Goal: Task Accomplishment & Management: Manage account settings

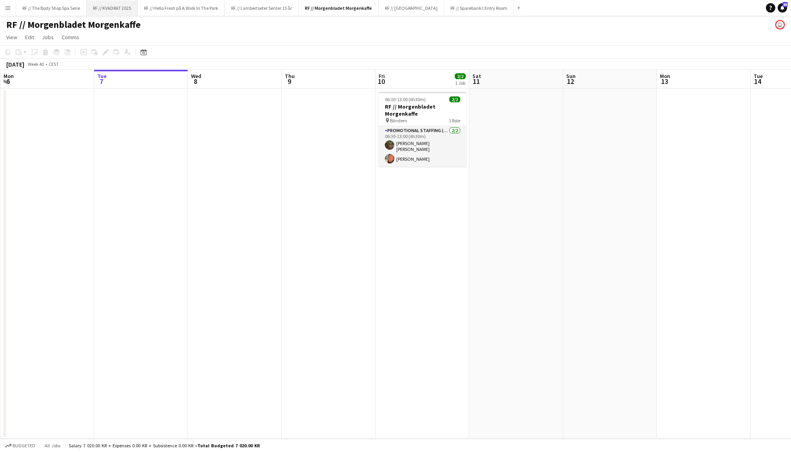
click at [117, 9] on button "RF // KVADRAT 2025 Close" at bounding box center [112, 7] width 51 height 15
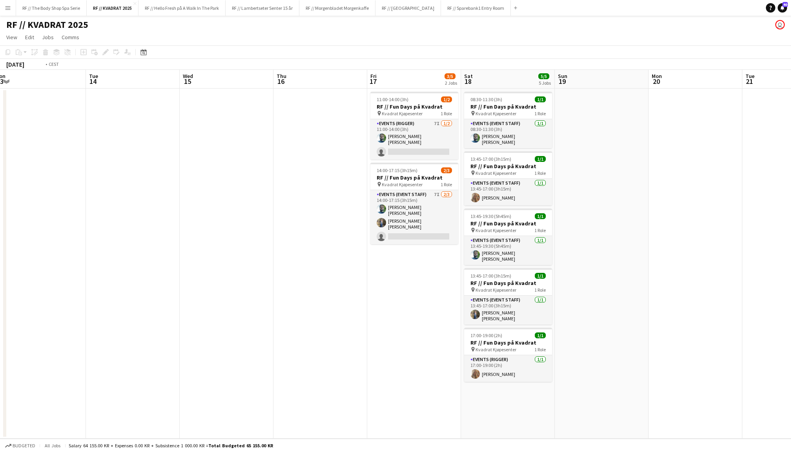
scroll to position [0, 341]
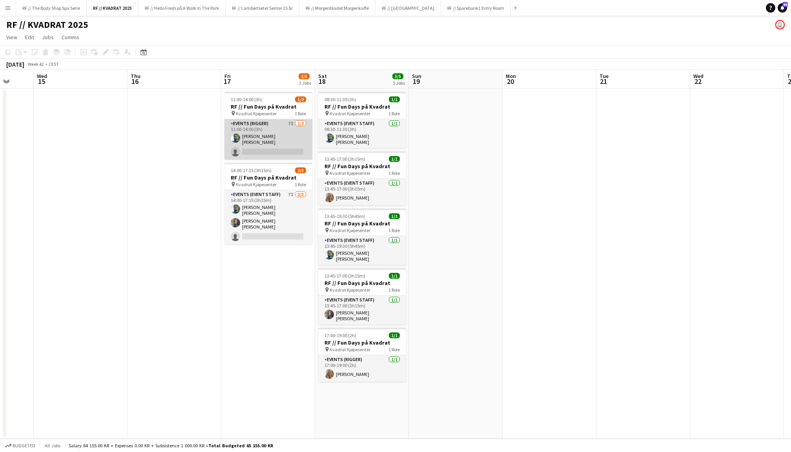
click at [287, 140] on app-card-role "Events (Rigger) 7I 1/2 11:00-14:00 (3h) Anders Lerang Larsen single-neutral-act…" at bounding box center [268, 139] width 88 height 40
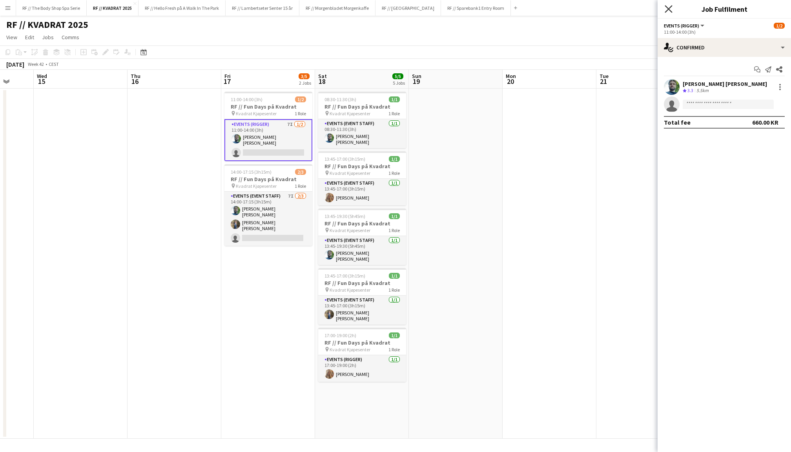
click at [671, 8] on icon "Close pop-in" at bounding box center [667, 8] width 7 height 7
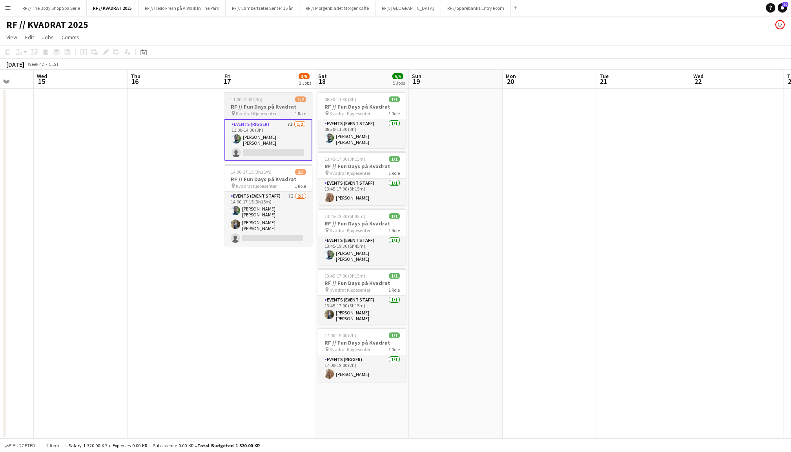
scroll to position [0, 341]
click at [271, 107] on h3 "RF // Fun Days på Kvadrat" at bounding box center [269, 106] width 88 height 7
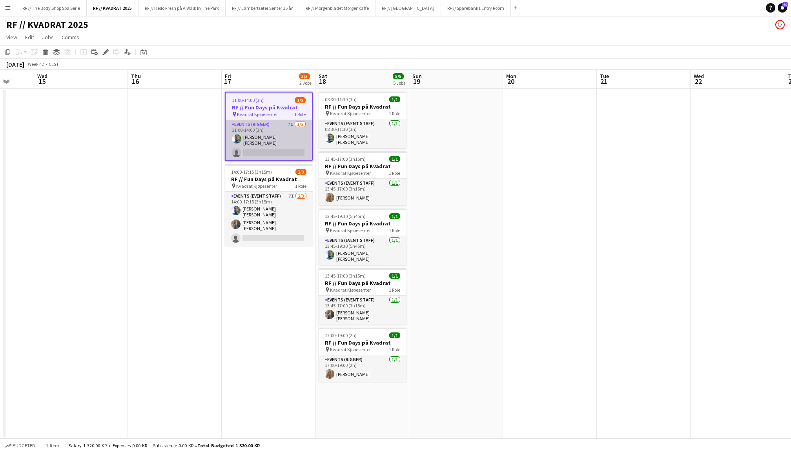
click at [284, 141] on app-card-role "Events (Rigger) 7I 1/2 11:00-14:00 (3h) Anders Lerang Larsen single-neutral-act…" at bounding box center [269, 140] width 86 height 40
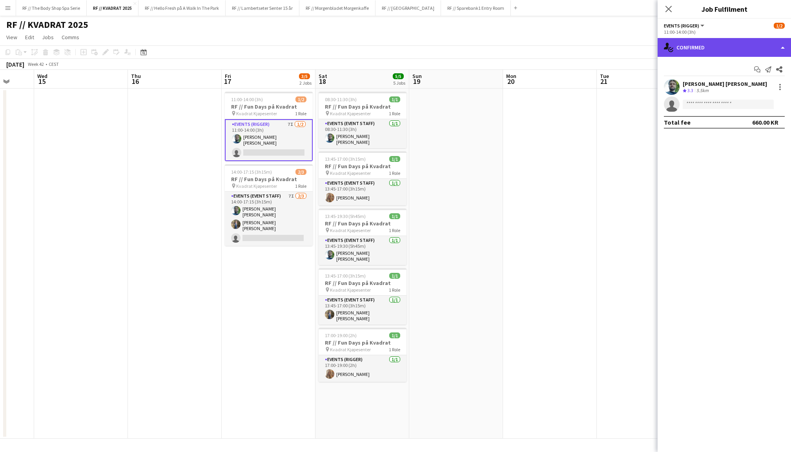
click at [739, 52] on div "single-neutral-actions-check-2 Confirmed" at bounding box center [723, 47] width 133 height 19
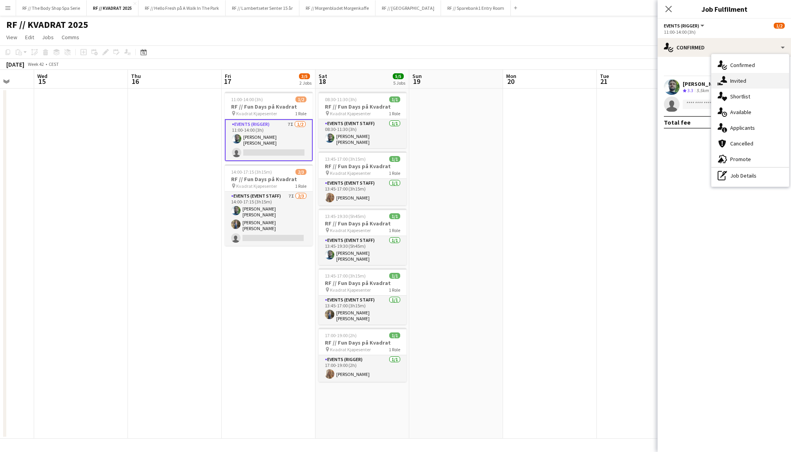
click at [743, 82] on span "Invited" at bounding box center [738, 80] width 16 height 7
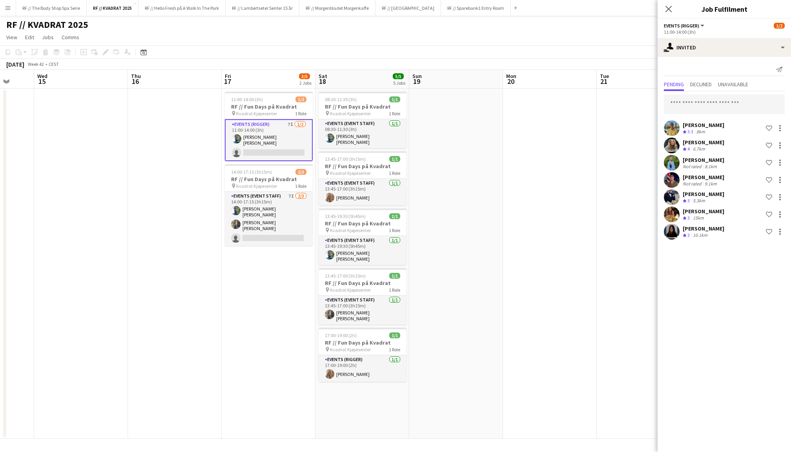
click at [671, 229] on app-user-avatar at bounding box center [672, 232] width 16 height 16
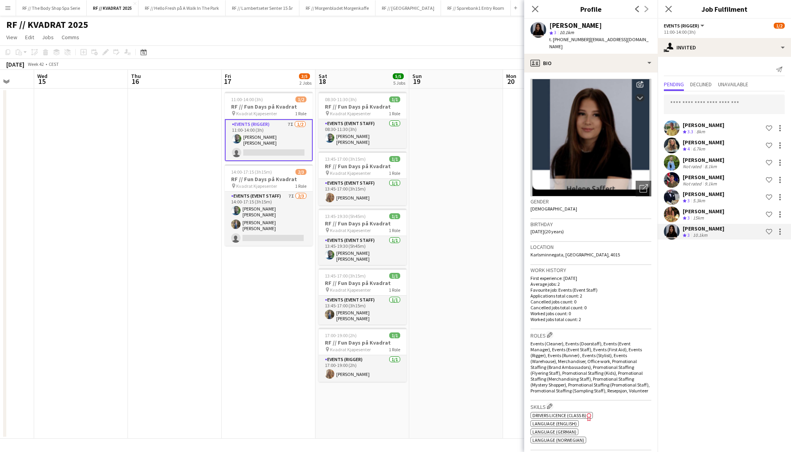
click at [670, 122] on app-user-avatar at bounding box center [672, 128] width 16 height 16
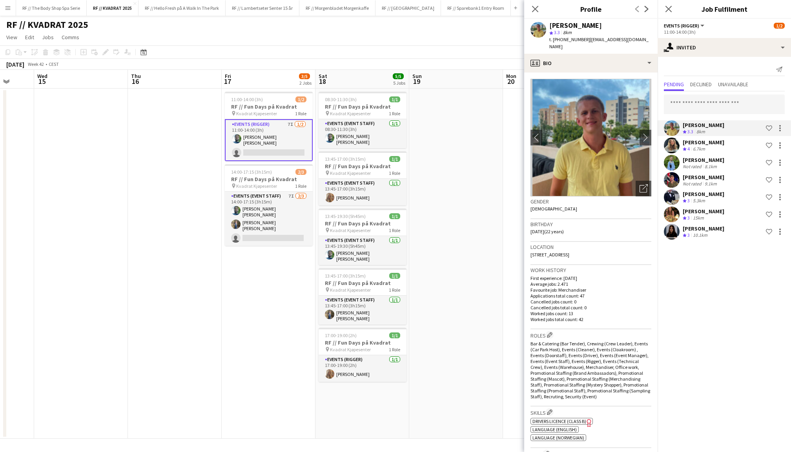
click at [669, 144] on app-user-avatar at bounding box center [672, 146] width 16 height 16
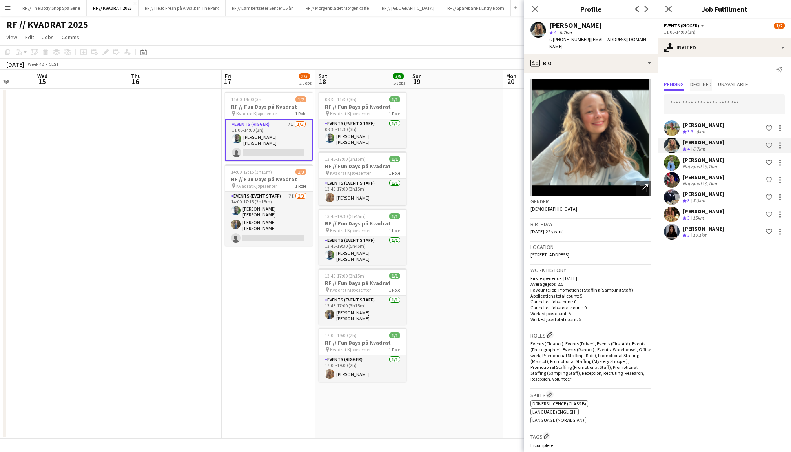
click at [706, 87] on span "Declined" at bounding box center [701, 85] width 22 height 12
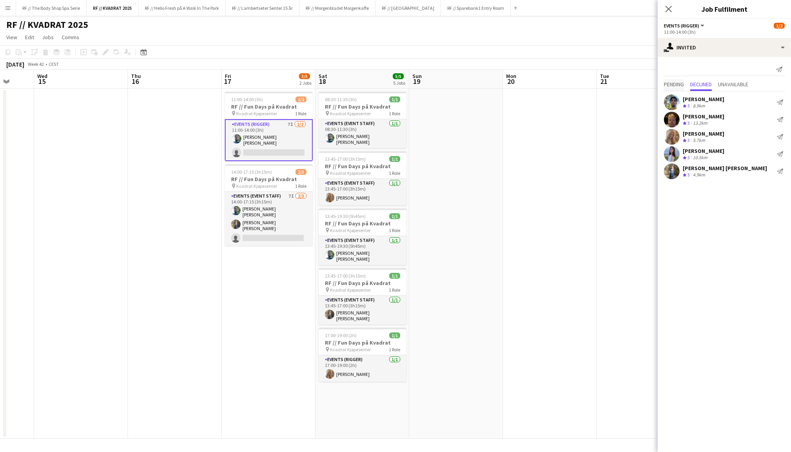
click at [675, 84] on span "Pending" at bounding box center [674, 84] width 20 height 5
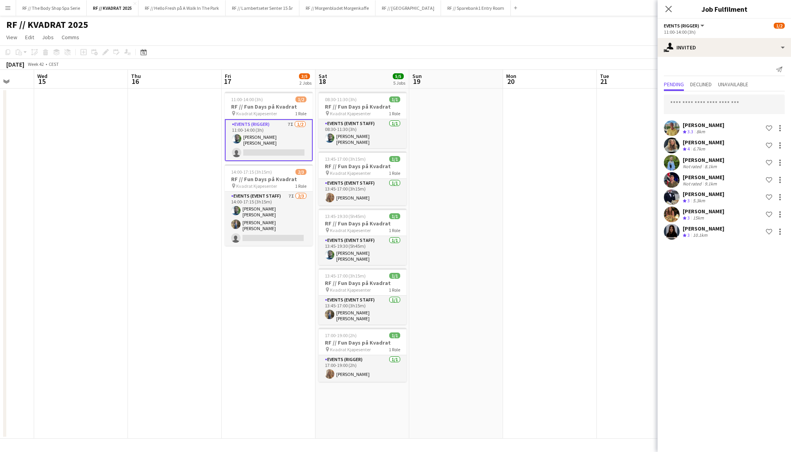
click at [668, 151] on app-user-avatar at bounding box center [672, 146] width 16 height 16
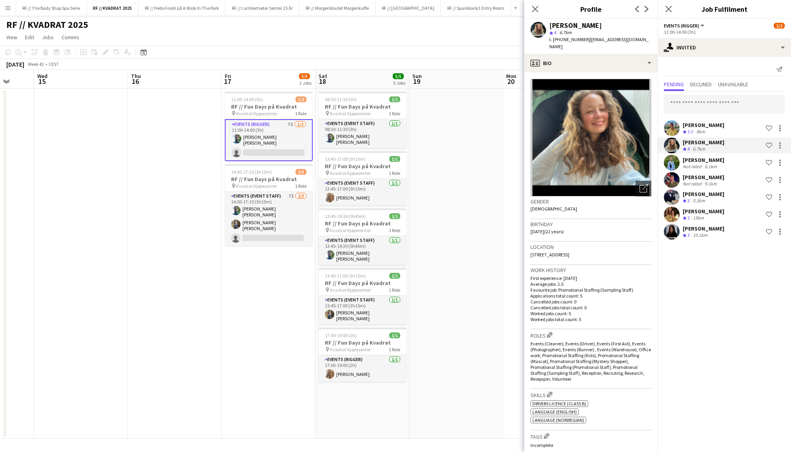
click at [671, 164] on app-user-avatar at bounding box center [672, 163] width 16 height 16
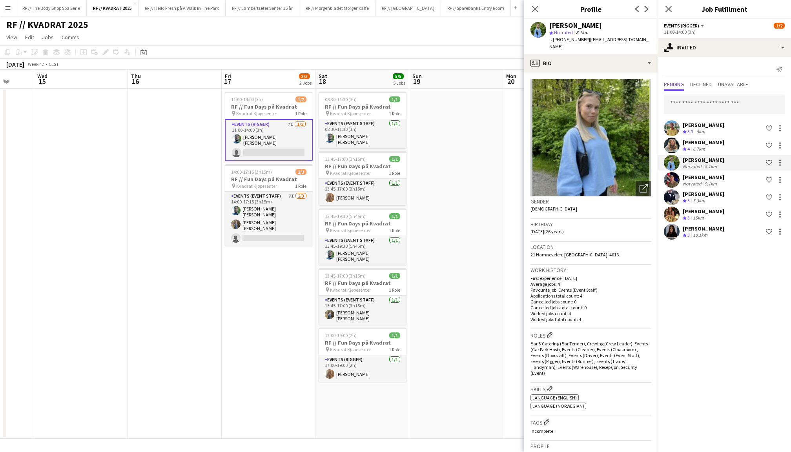
click at [671, 180] on app-user-avatar at bounding box center [672, 180] width 16 height 16
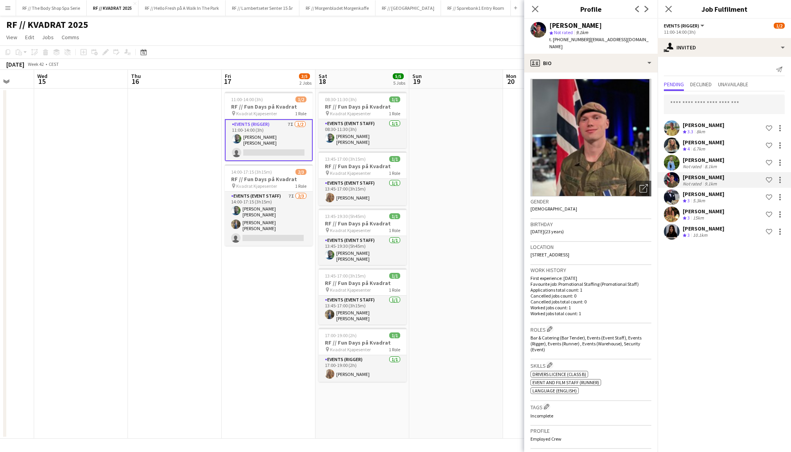
click at [674, 203] on app-user-avatar at bounding box center [672, 197] width 16 height 16
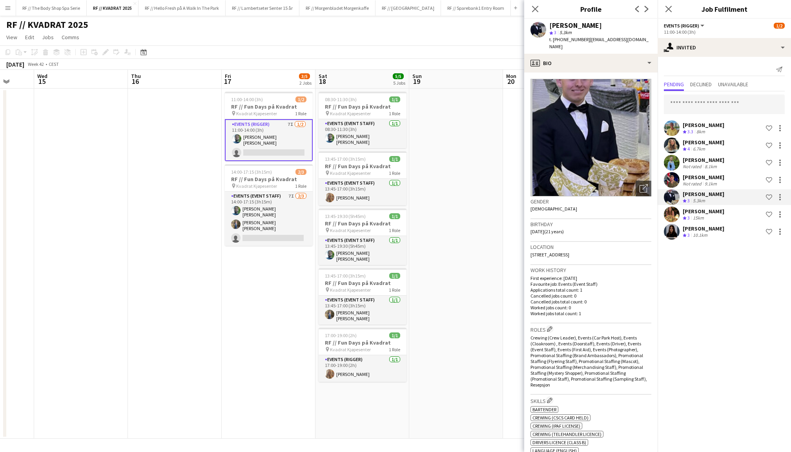
click at [673, 221] on app-user-avatar at bounding box center [672, 215] width 16 height 16
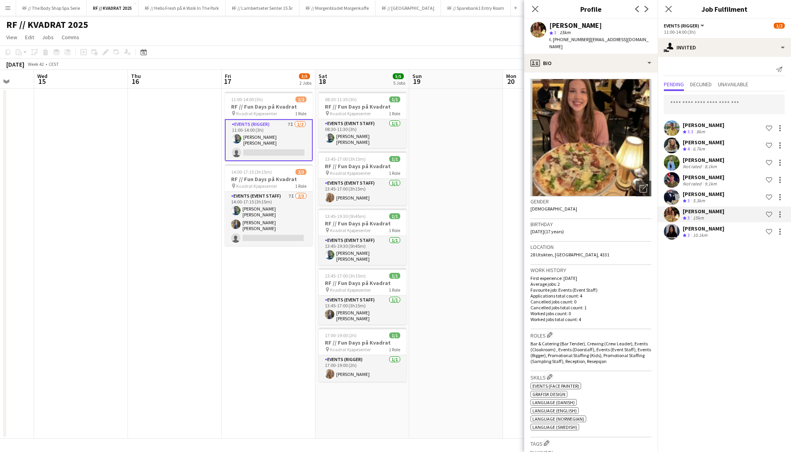
click at [672, 236] on app-user-avatar at bounding box center [672, 232] width 16 height 16
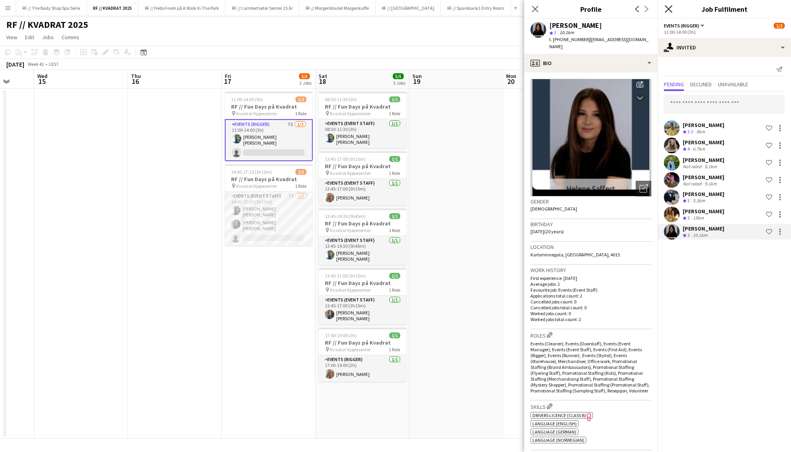
click at [671, 8] on icon "Close pop-in" at bounding box center [667, 8] width 7 height 7
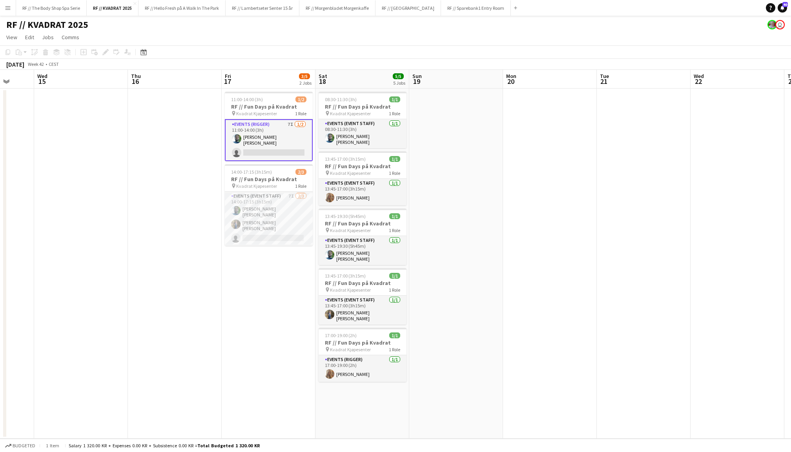
click at [278, 131] on app-card-role "Events (Rigger) 7I 1/2 11:00-14:00 (3h) Anders Lerang Larsen single-neutral-act…" at bounding box center [269, 140] width 88 height 42
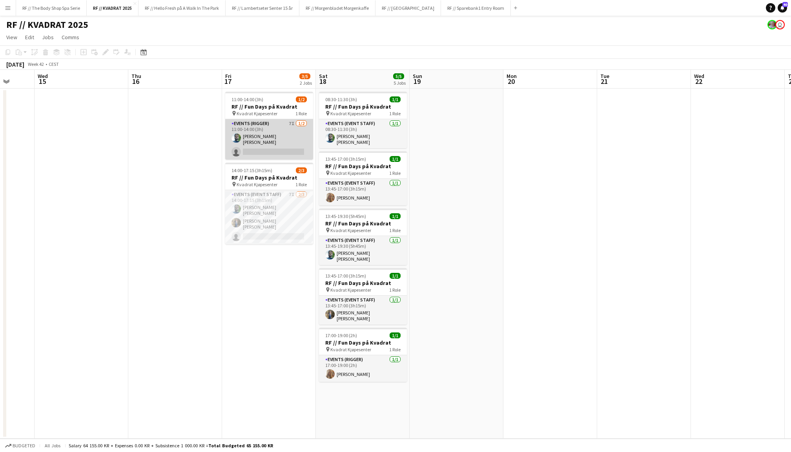
click at [278, 131] on app-card-role "Events (Rigger) 7I 1/2 11:00-14:00 (3h) Anders Lerang Larsen single-neutral-act…" at bounding box center [269, 139] width 88 height 40
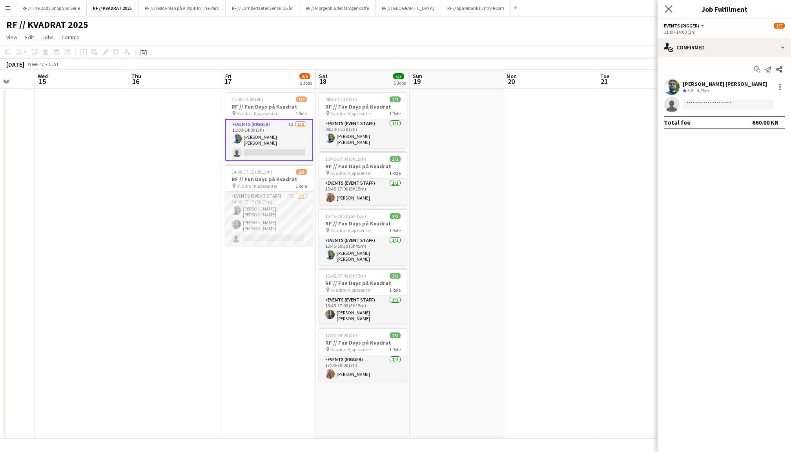
click at [664, 7] on app-icon "Close pop-in" at bounding box center [668, 9] width 11 height 11
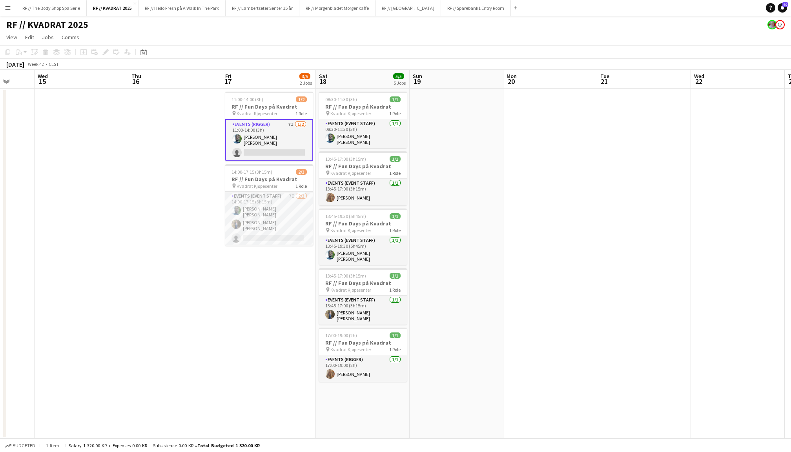
click at [416, 223] on app-date-cell at bounding box center [456, 264] width 94 height 350
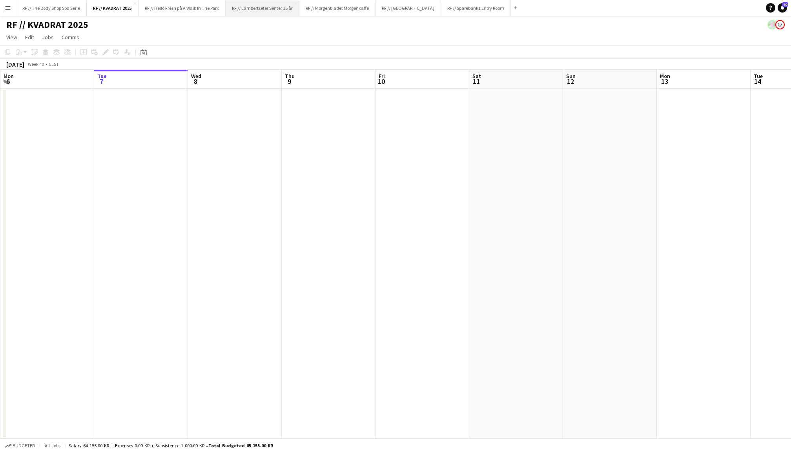
click at [280, 12] on button "RF // Lambertseter [PERSON_NAME] 15 år Close" at bounding box center [263, 7] width 74 height 15
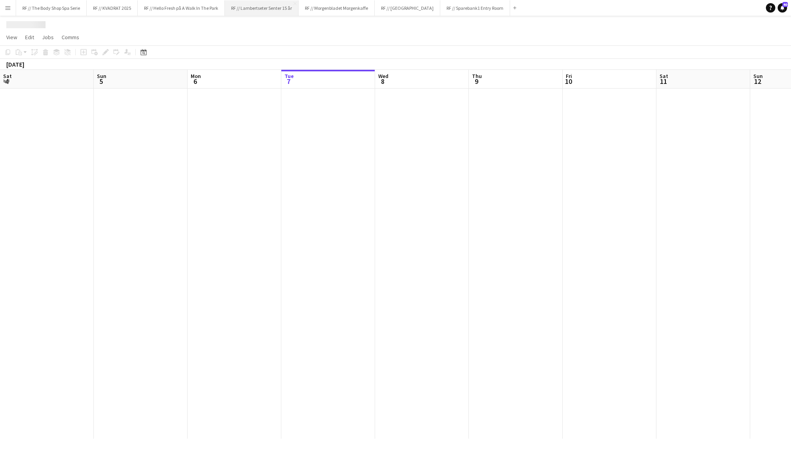
scroll to position [0, 187]
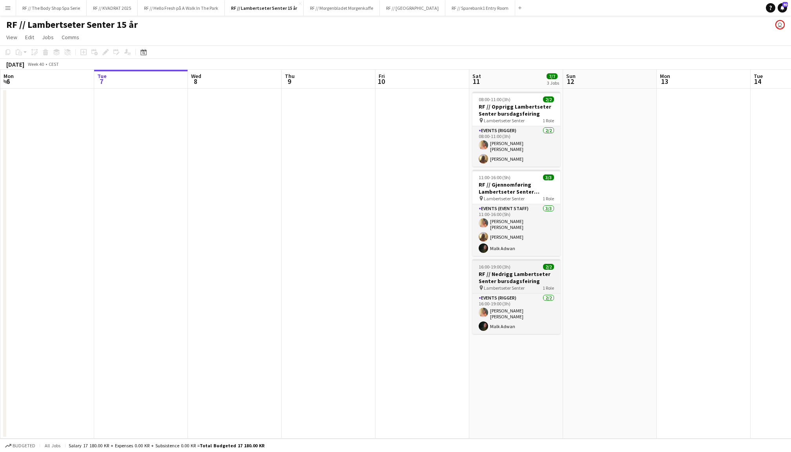
click at [500, 277] on h3 "RF // Nedrigg Lambertseter Senter bursdagsfeiring" at bounding box center [516, 278] width 88 height 14
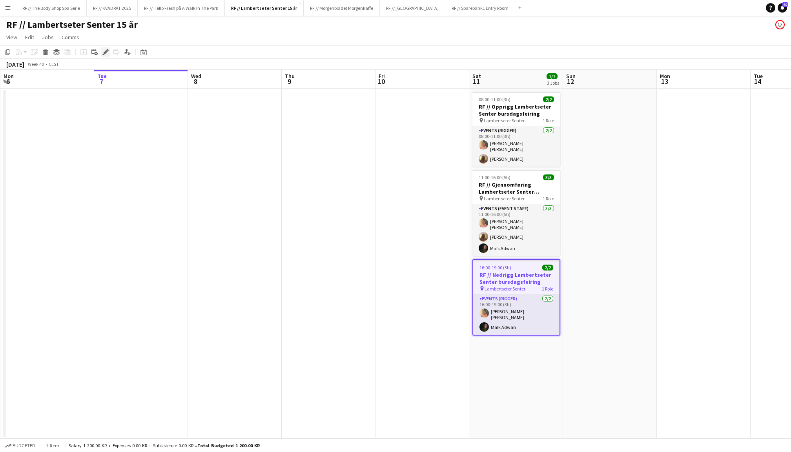
click at [103, 53] on icon "Edit" at bounding box center [105, 52] width 6 height 6
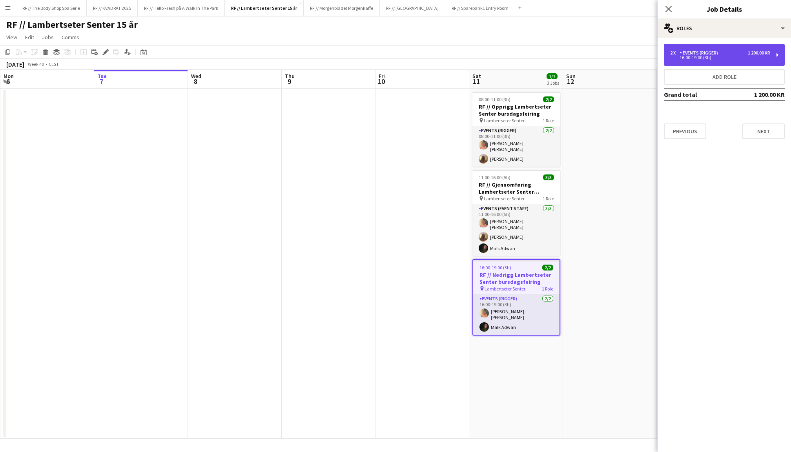
click at [741, 52] on div "2 x Events (Rigger) 1 200.00 KR" at bounding box center [720, 52] width 100 height 5
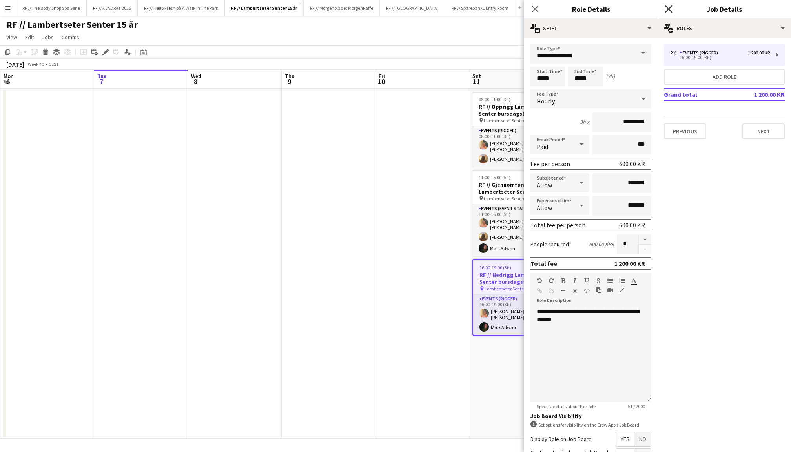
click at [669, 7] on icon "Close pop-in" at bounding box center [667, 8] width 7 height 7
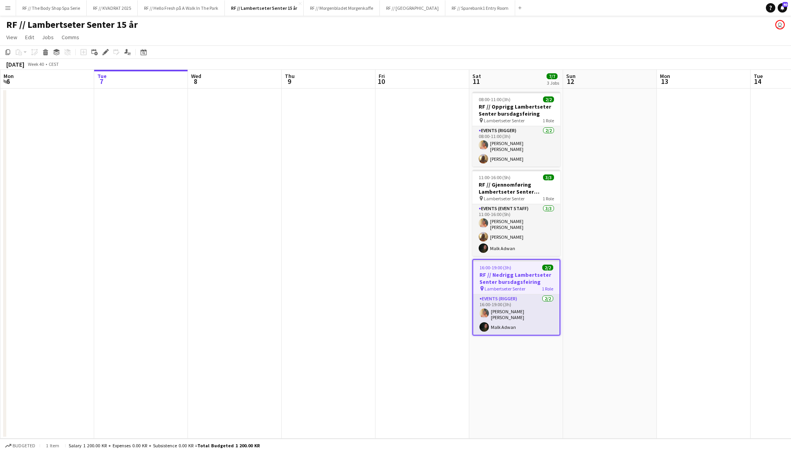
click at [639, 225] on app-date-cell at bounding box center [610, 264] width 94 height 350
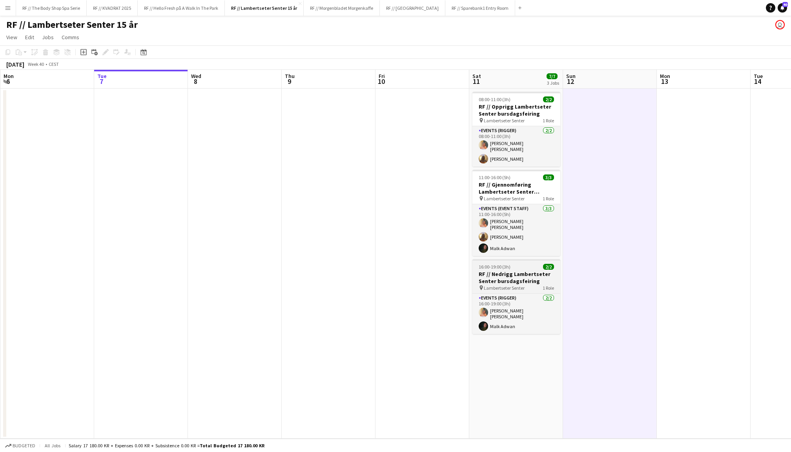
click at [522, 285] on span "Lambertseter Senter" at bounding box center [504, 288] width 41 height 6
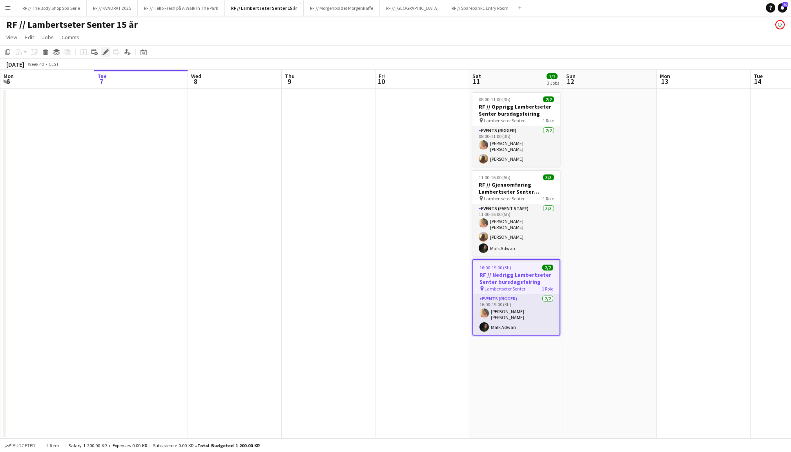
click at [102, 51] on icon "Edit" at bounding box center [105, 52] width 6 height 6
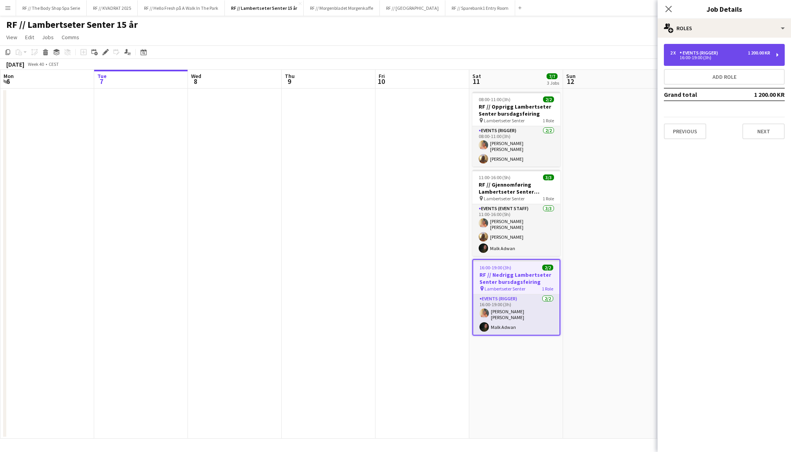
click at [720, 63] on div "2 x Events (Rigger) 1 200.00 KR 16:00-19:00 (3h)" at bounding box center [724, 55] width 121 height 22
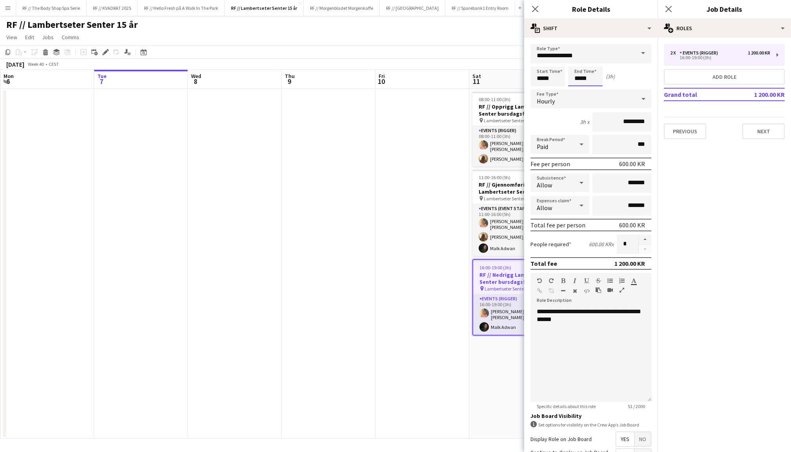
click at [575, 79] on input "*****" at bounding box center [585, 77] width 35 height 20
click at [575, 88] on div at bounding box center [577, 90] width 16 height 8
click at [596, 88] on div at bounding box center [593, 90] width 16 height 8
type input "*****"
click at [596, 88] on div at bounding box center [593, 90] width 16 height 8
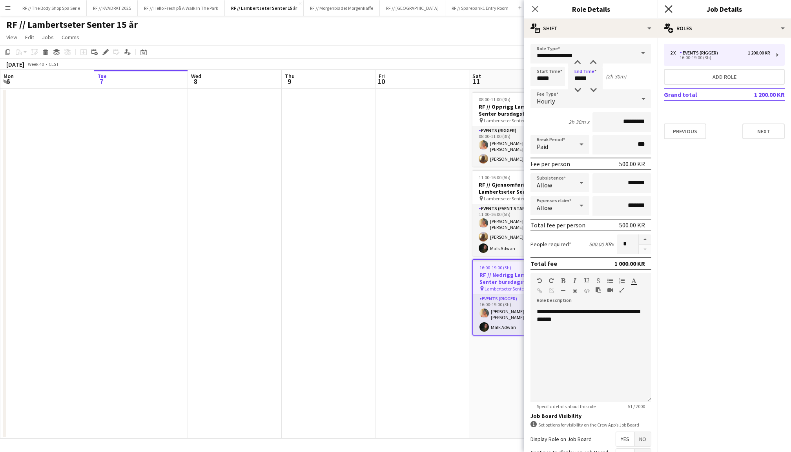
click at [669, 10] on icon at bounding box center [667, 8] width 7 height 7
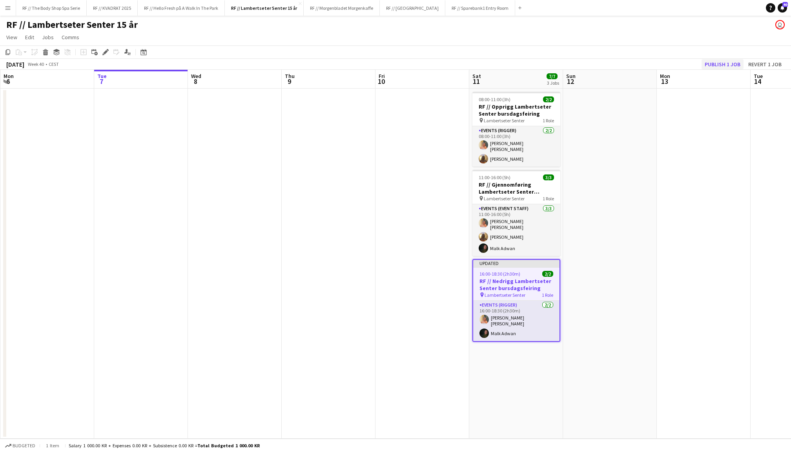
click at [722, 64] on button "Publish 1 job" at bounding box center [722, 64] width 42 height 10
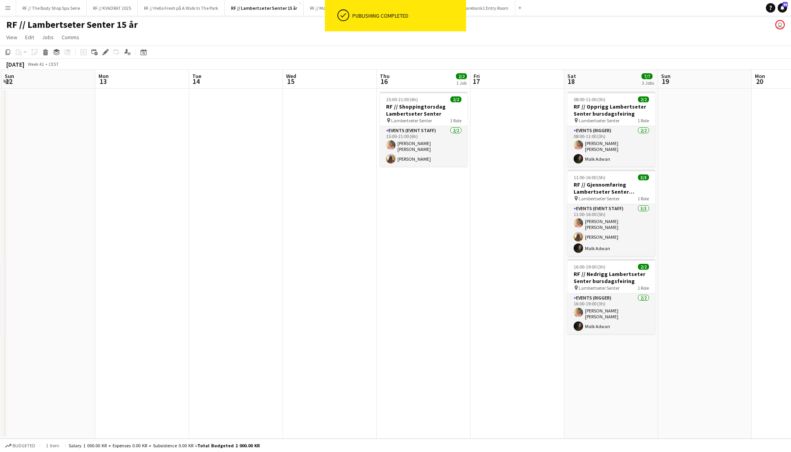
scroll to position [0, 282]
